Goal: Task Accomplishment & Management: Use online tool/utility

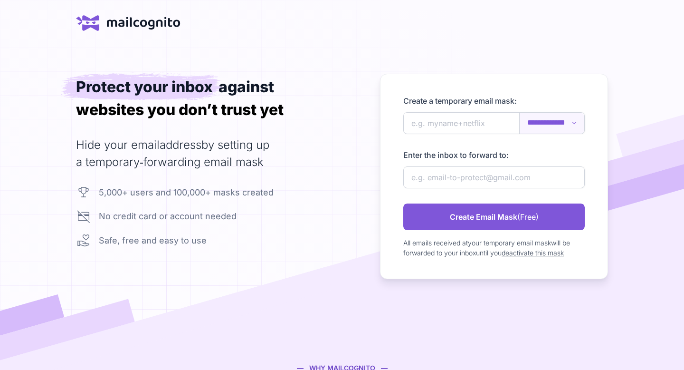
click at [531, 127] on select "**********" at bounding box center [552, 123] width 65 height 21
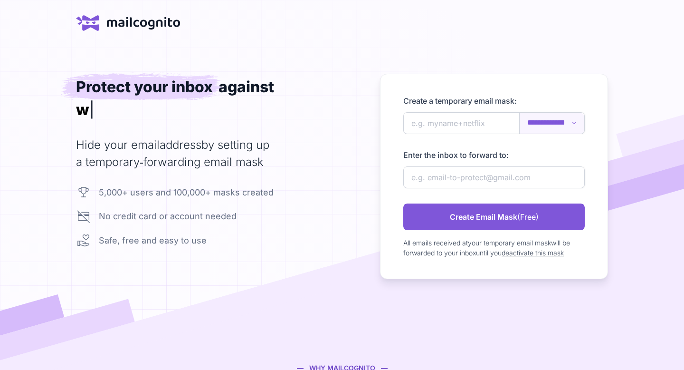
select select "**********"
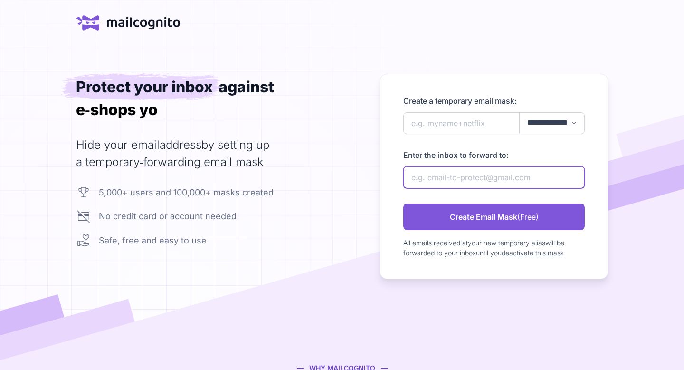
click at [506, 174] on input "newAlias" at bounding box center [494, 177] width 182 height 22
click at [461, 181] on input "newAlias" at bounding box center [494, 177] width 182 height 22
paste input "[EMAIL_ADDRESS][DOMAIN_NAME]"
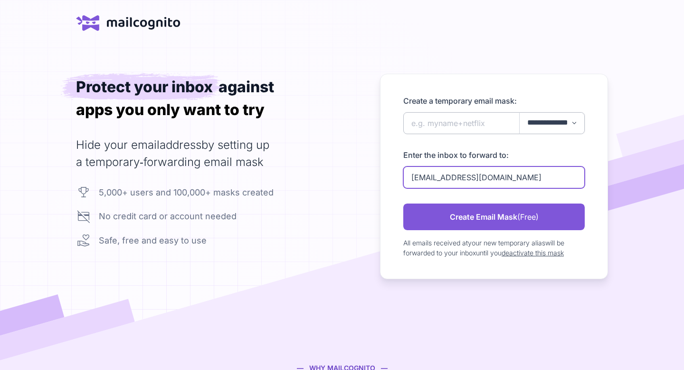
type input "[EMAIL_ADDRESS][DOMAIN_NAME]"
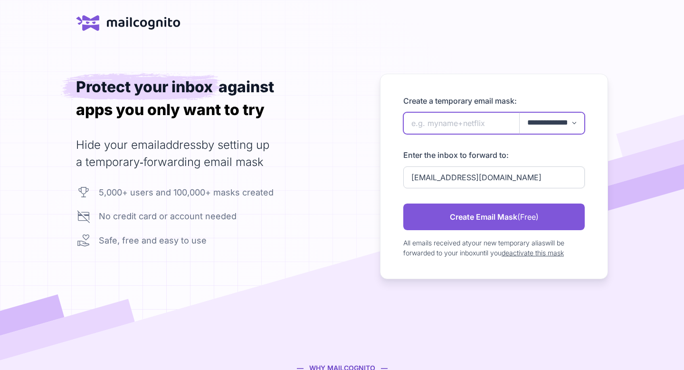
click at [454, 125] on input "newAlias" at bounding box center [494, 123] width 182 height 22
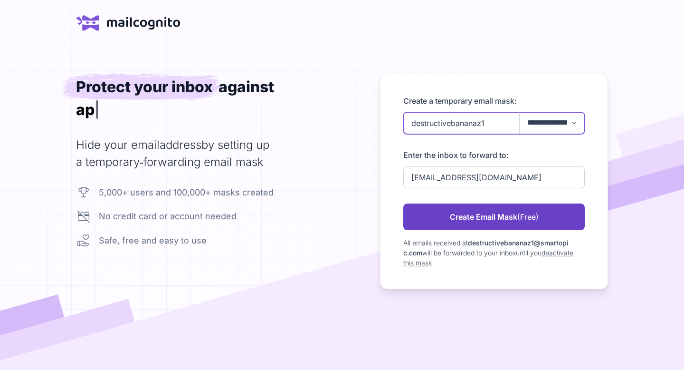
type input "destructivebananaz1"
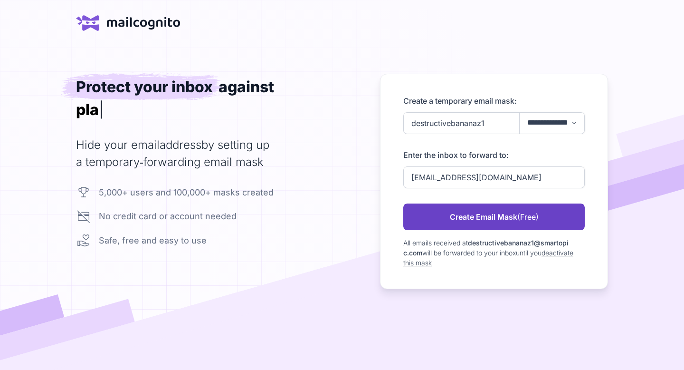
click at [496, 221] on link "Create Email Mask (Free)" at bounding box center [494, 216] width 182 height 27
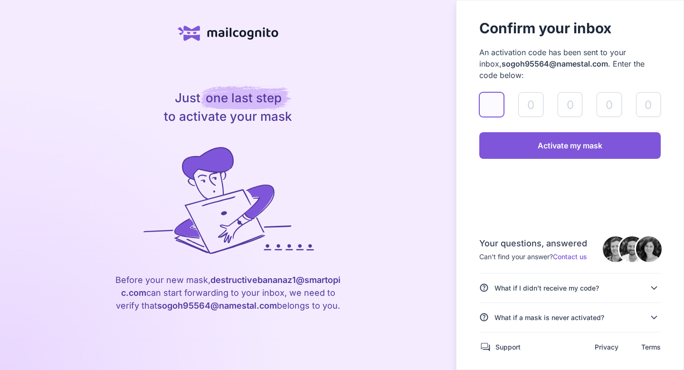
click at [491, 103] on input "validateAlias" at bounding box center [492, 104] width 25 height 25
click at [572, 289] on div "What if I didn’t receive my code?" at bounding box center [547, 288] width 105 height 10
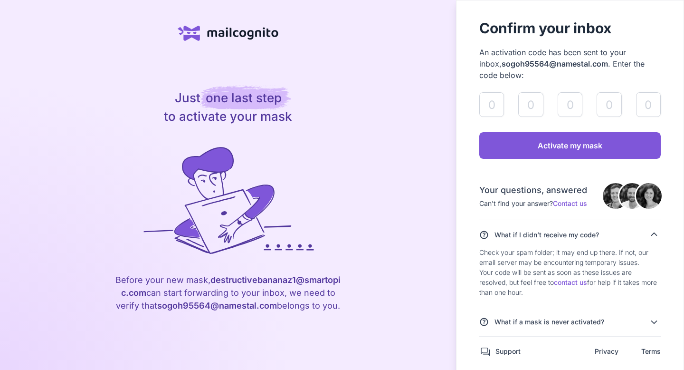
drag, startPoint x: 536, startPoint y: 303, endPoint x: 467, endPoint y: 246, distance: 89.4
click at [467, 246] on aside "Confirm your inbox An activation code has been sent to your inbox, sogoh 95564@…" at bounding box center [570, 187] width 228 height 374
click at [471, 246] on aside "Confirm your inbox An activation code has been sent to your inbox, sogoh 95564@…" at bounding box center [570, 187] width 228 height 374
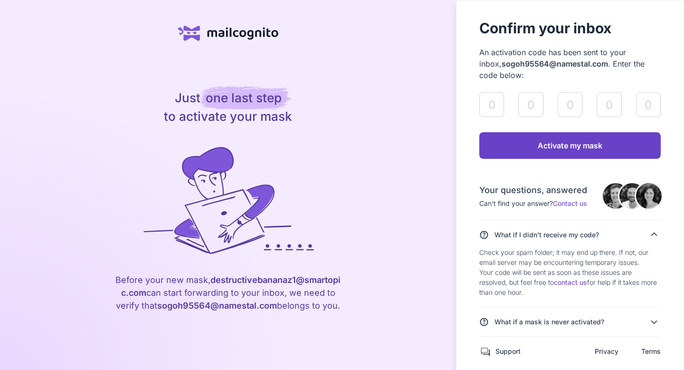
scroll to position [5, 0]
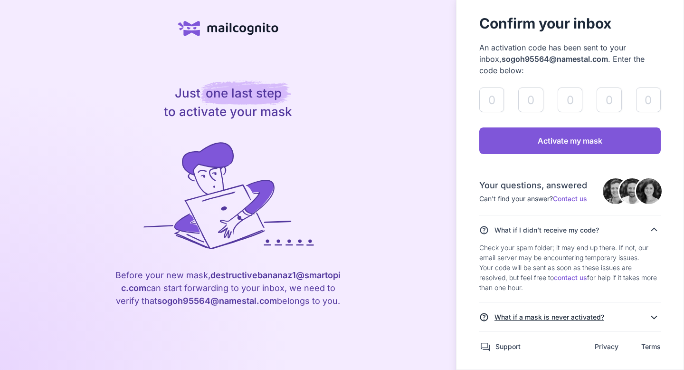
click at [564, 317] on div "What if a mask is never activated?" at bounding box center [550, 317] width 110 height 10
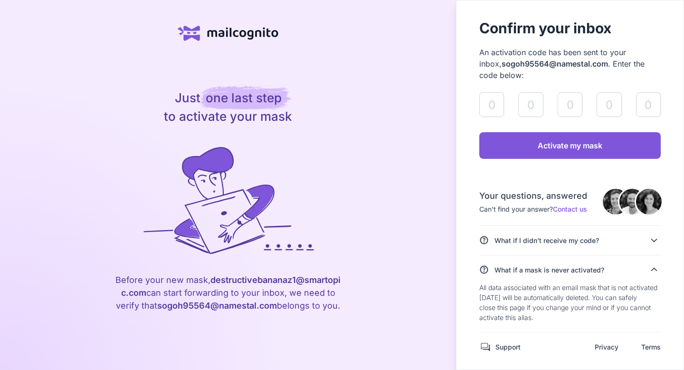
drag, startPoint x: 562, startPoint y: 319, endPoint x: 458, endPoint y: 287, distance: 109.6
click at [458, 287] on aside "Confirm your inbox An activation code has been sent to your inbox, sogoh 95564@…" at bounding box center [570, 185] width 228 height 370
click at [457, 287] on aside "Confirm your inbox An activation code has been sent to your inbox, sogoh 95564@…" at bounding box center [570, 185] width 228 height 370
